Goal: Task Accomplishment & Management: Complete application form

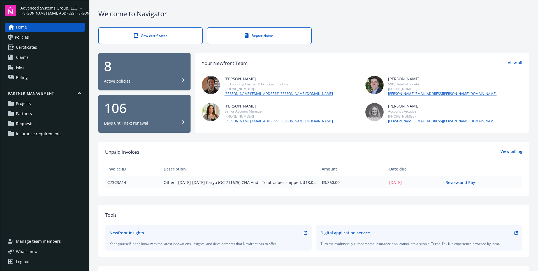
click at [39, 126] on link "Requests" at bounding box center [45, 123] width 80 height 9
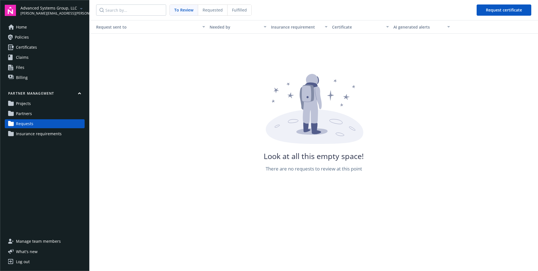
click at [220, 11] on span "Requested" at bounding box center [213, 10] width 20 height 6
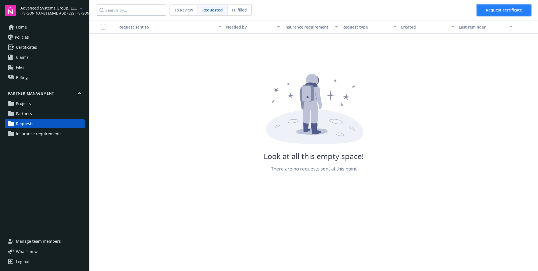
click at [512, 10] on span "Request certificate" at bounding box center [504, 9] width 36 height 5
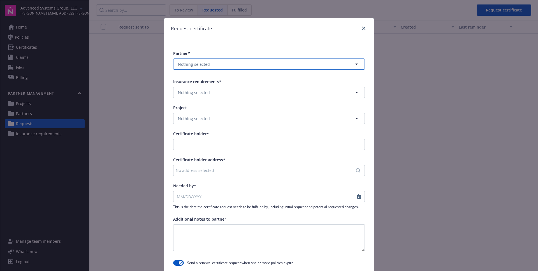
click at [274, 61] on button "Nothing selected" at bounding box center [269, 64] width 192 height 11
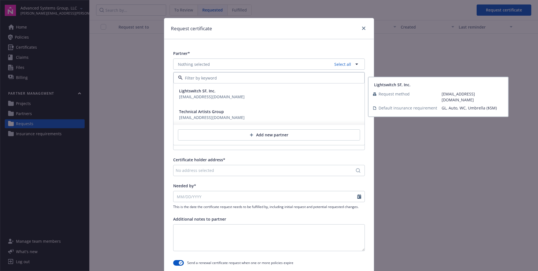
click at [245, 92] on div "Lightswitch SF, Inc. [EMAIL_ADDRESS][DOMAIN_NAME]" at bounding box center [269, 94] width 185 height 14
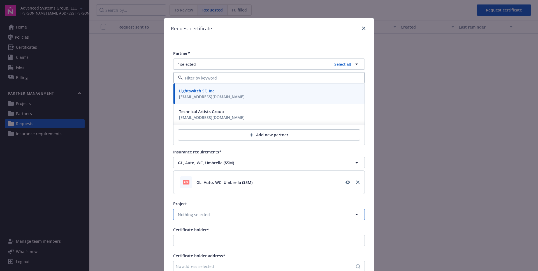
click at [226, 218] on button "Nothing selected" at bounding box center [269, 214] width 192 height 11
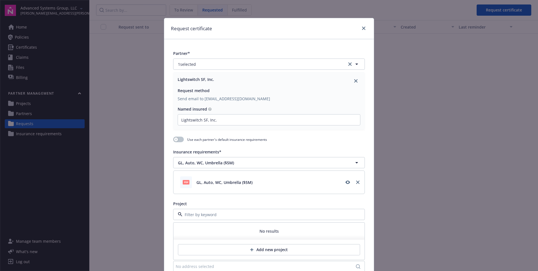
click at [234, 201] on div "Project" at bounding box center [269, 204] width 192 height 6
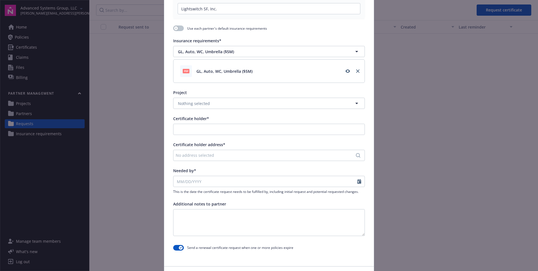
scroll to position [130, 0]
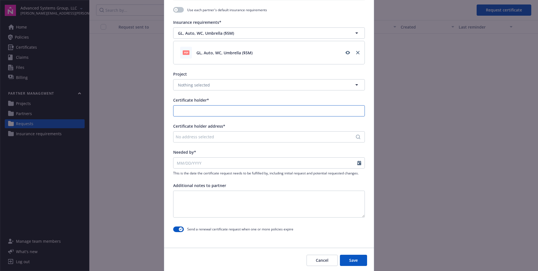
click at [239, 110] on input "Certificate holder*" at bounding box center [269, 111] width 191 height 11
click at [283, 130] on div "Certificate holder address* No address selected" at bounding box center [269, 132] width 192 height 19
click at [266, 137] on div "No address selected" at bounding box center [266, 137] width 181 height 6
